Goal: Information Seeking & Learning: Check status

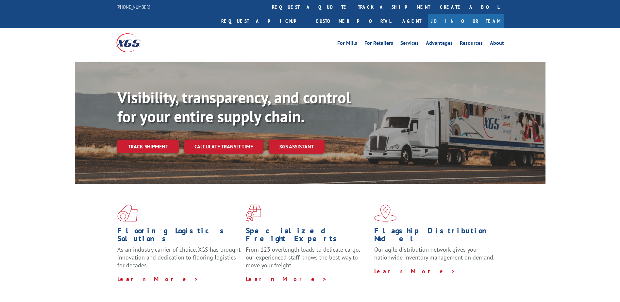
click at [353, 9] on link "track a shipment" at bounding box center [394, 7] width 82 height 14
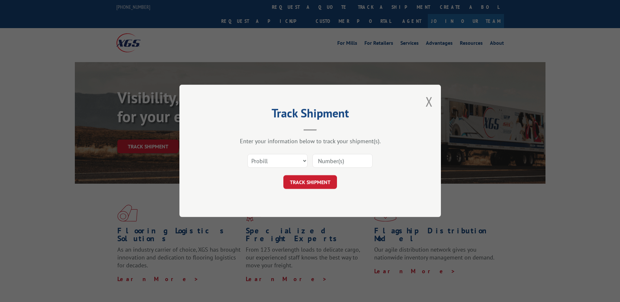
click at [360, 166] on input at bounding box center [343, 161] width 60 height 14
paste input "17341868"
type input "17341868"
click at [313, 181] on button "TRACK SHIPMENT" at bounding box center [311, 183] width 54 height 14
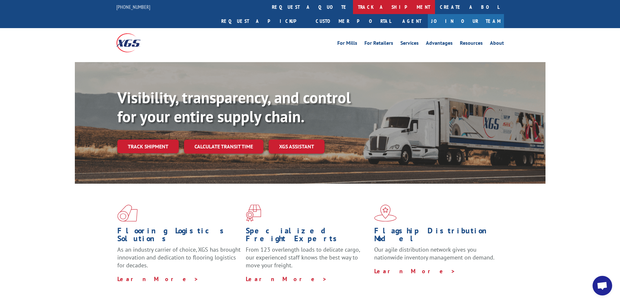
click at [353, 10] on link "track a shipment" at bounding box center [394, 7] width 82 height 14
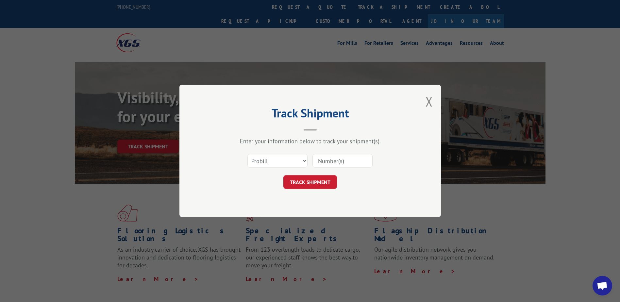
click at [347, 165] on input at bounding box center [343, 161] width 60 height 14
paste input "17342255"
type input "17342255"
click at [325, 179] on button "TRACK SHIPMENT" at bounding box center [311, 183] width 54 height 14
